Goal: Task Accomplishment & Management: Complete application form

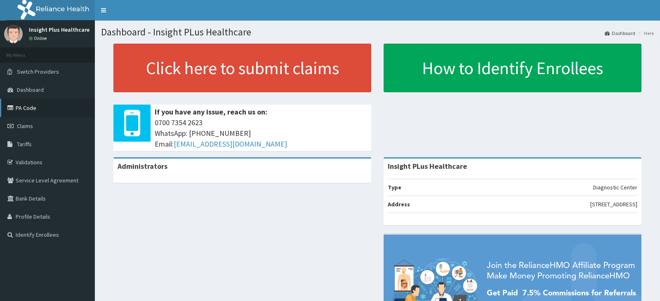
click at [54, 110] on link "PA Code" at bounding box center [47, 108] width 95 height 18
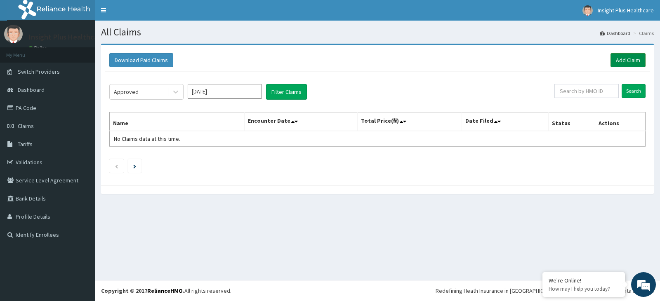
click at [628, 59] on link "Add Claim" at bounding box center [627, 60] width 35 height 14
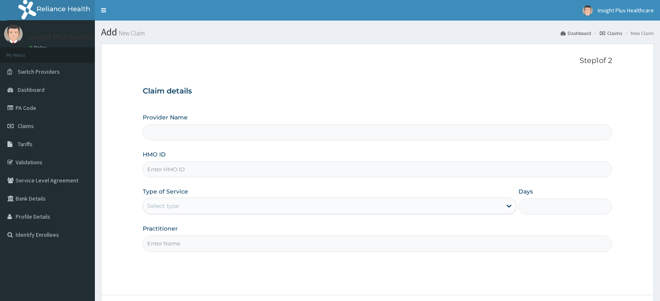
type input "Insight PLus Healthcare"
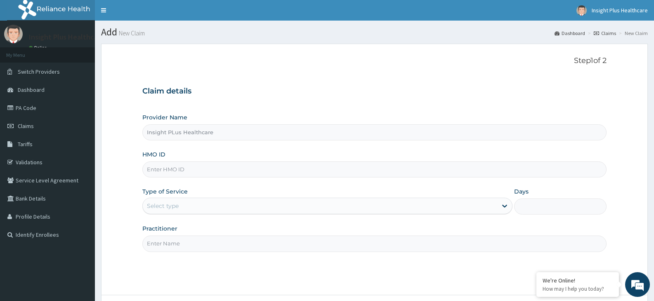
click at [188, 171] on input "HMO ID" at bounding box center [374, 170] width 464 height 16
paste input "SUU/10009/A"
type input "SUU/10009/A"
click at [177, 207] on div "Select type" at bounding box center [163, 206] width 32 height 8
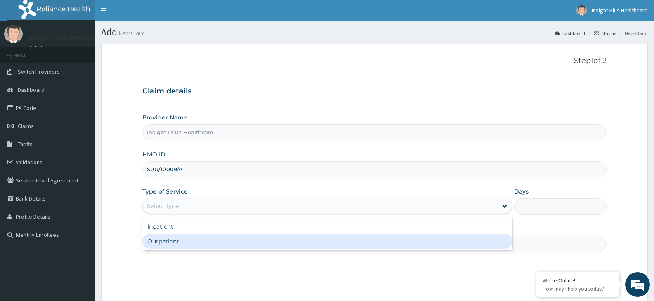
click at [178, 239] on div "Outpatient" at bounding box center [327, 241] width 370 height 15
type input "1"
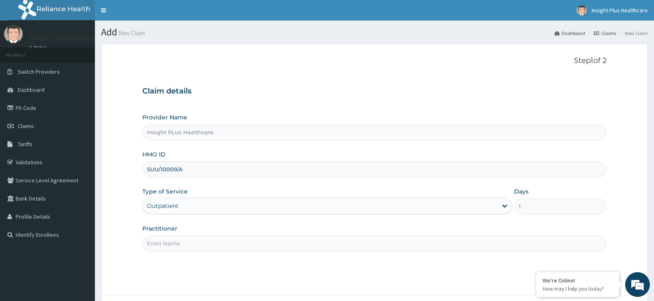
click at [178, 239] on input "Practitioner" at bounding box center [374, 244] width 464 height 16
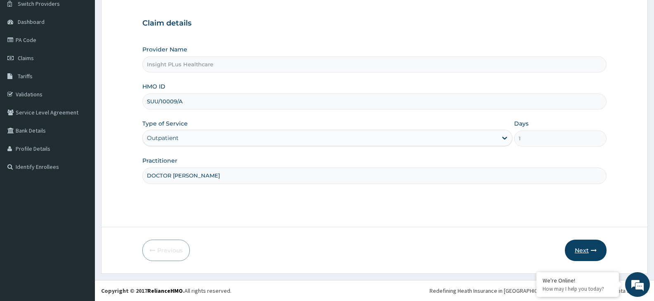
type input "DOCTOR OMOLOLU"
click at [586, 255] on button "Next" at bounding box center [586, 250] width 42 height 21
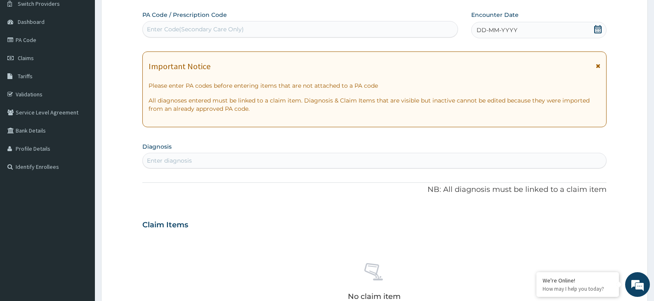
click at [247, 31] on div "Enter Code(Secondary Care Only)" at bounding box center [300, 29] width 315 height 13
paste input "PA/368291"
type input "PA/368291"
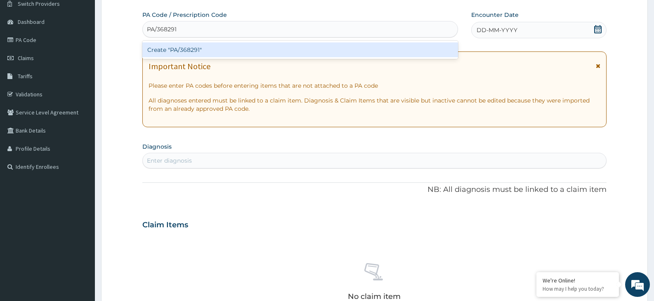
click at [249, 51] on div "Create "PA/368291"" at bounding box center [300, 49] width 316 height 15
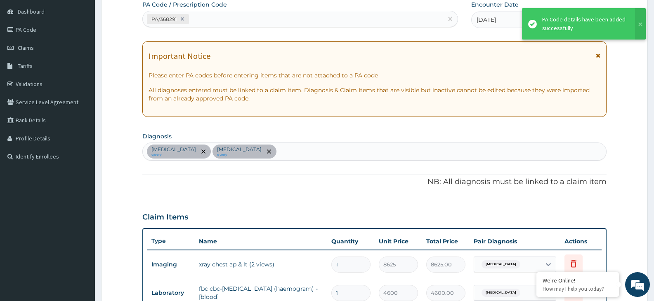
scroll to position [283, 0]
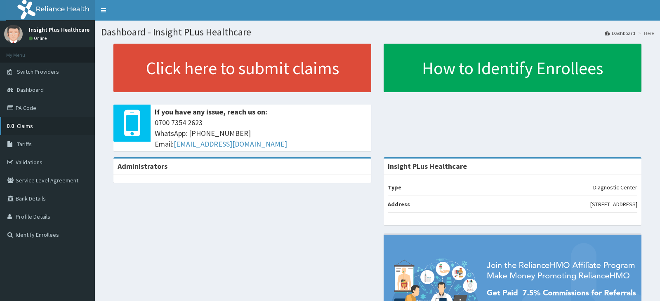
click at [52, 123] on link "Claims" at bounding box center [47, 126] width 95 height 18
